Goal: Navigation & Orientation: Understand site structure

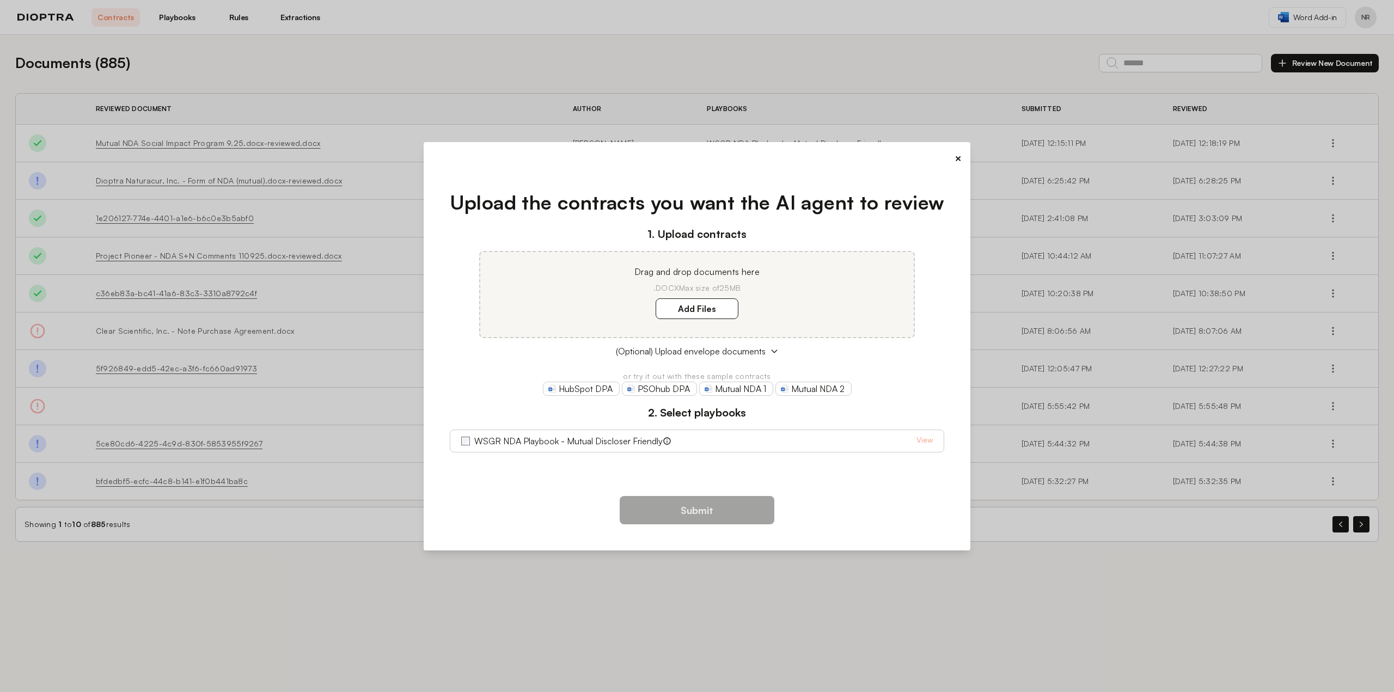
click at [959, 157] on button "×" at bounding box center [957, 158] width 7 height 15
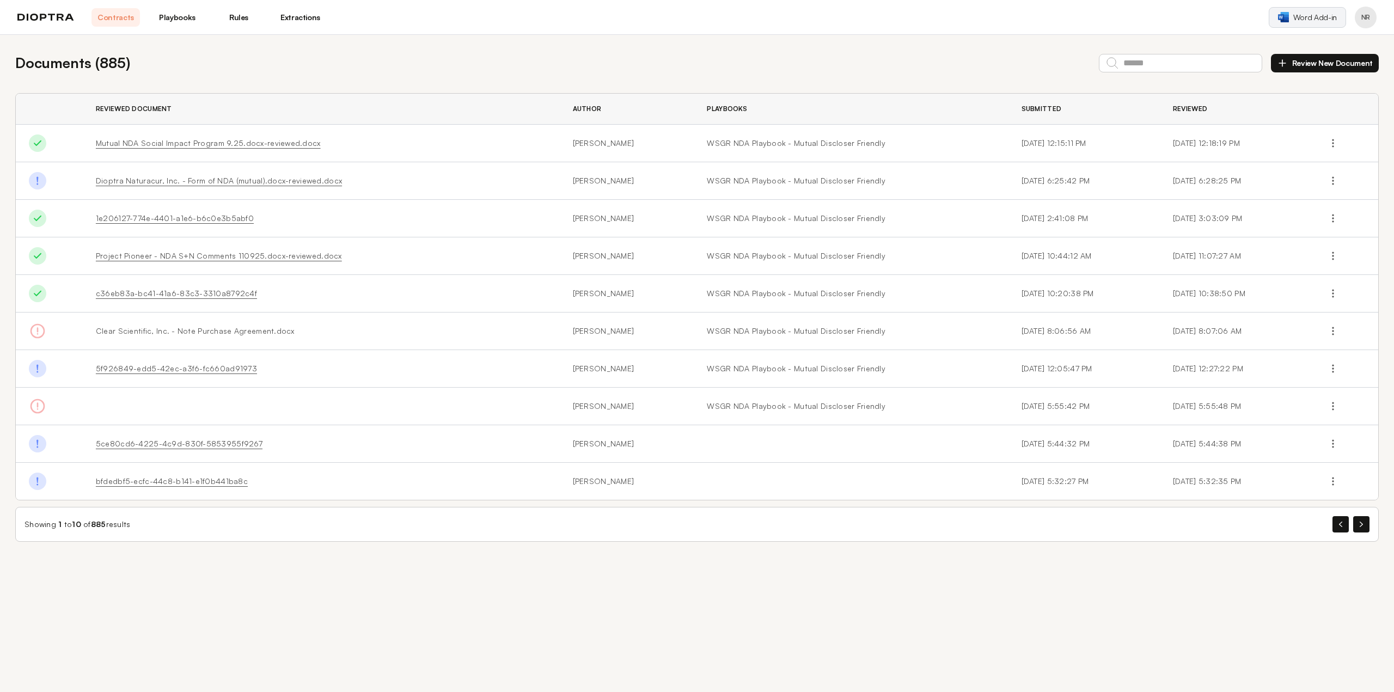
click at [1292, 20] on link "Word Add-in" at bounding box center [1307, 17] width 77 height 21
click at [1366, 543] on div "Documents ( 885 ) Review New Document Reviewed Document Author Playbooks Submit…" at bounding box center [697, 297] width 1394 height 524
click at [185, 15] on link "Playbooks" at bounding box center [177, 17] width 48 height 19
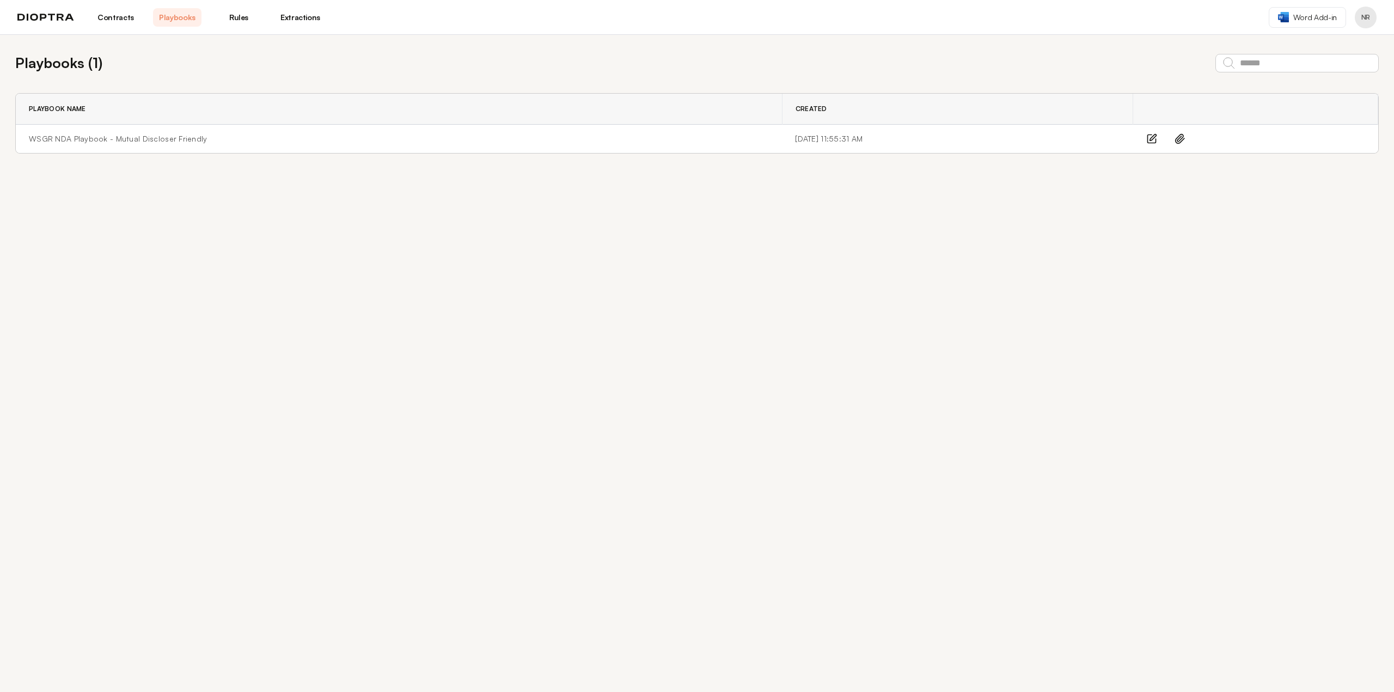
click at [239, 14] on link "Rules" at bounding box center [239, 17] width 48 height 19
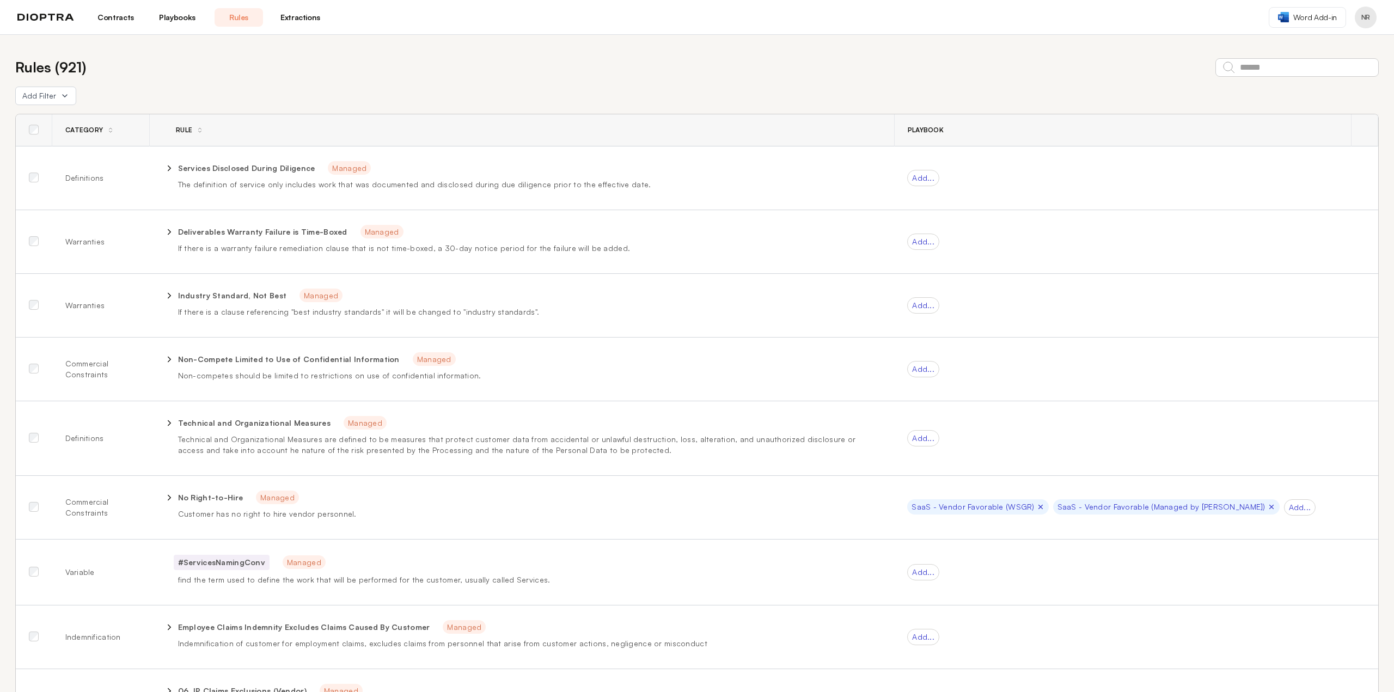
click at [297, 16] on link "Extractions" at bounding box center [300, 17] width 48 height 19
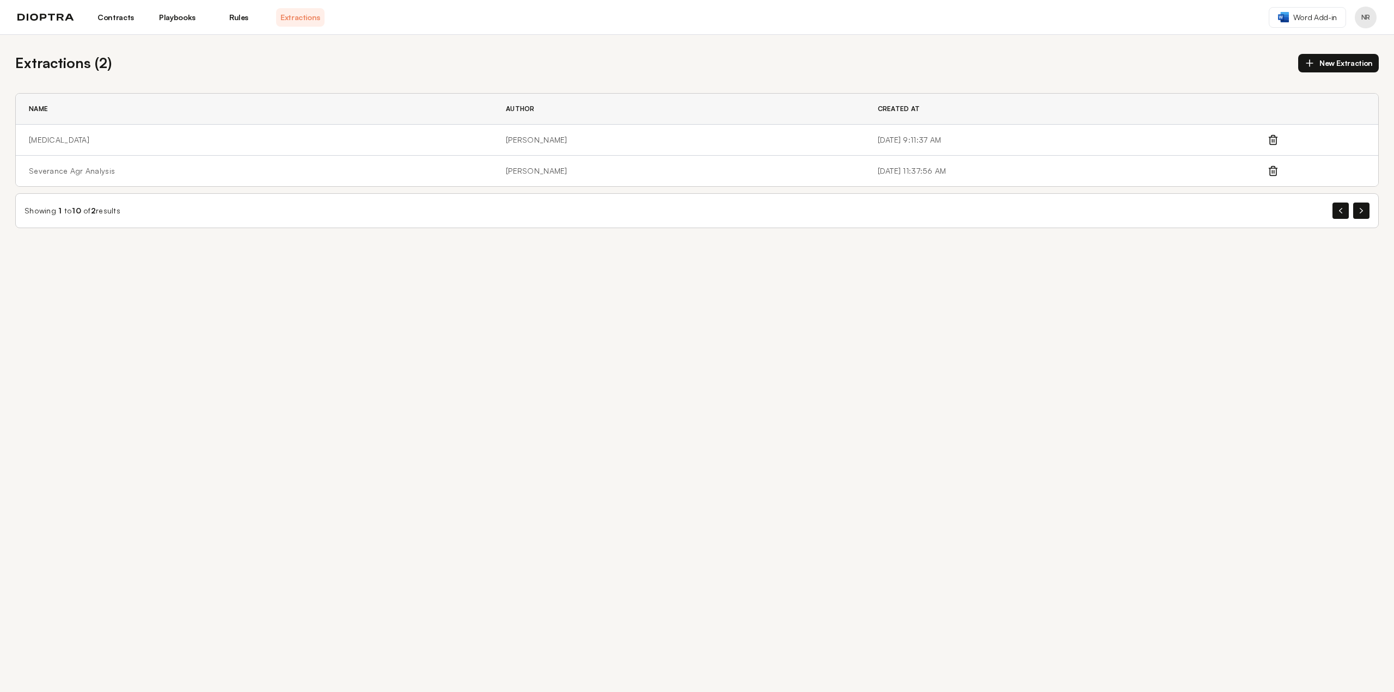
click at [117, 17] on link "Contracts" at bounding box center [115, 17] width 48 height 19
